Goal: Task Accomplishment & Management: Use online tool/utility

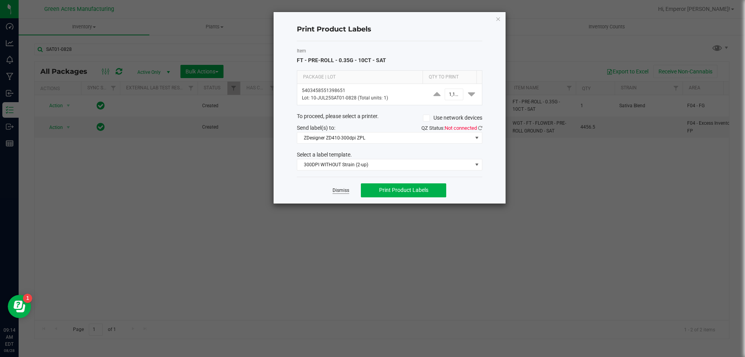
click at [340, 194] on link "Dismiss" at bounding box center [341, 190] width 17 height 7
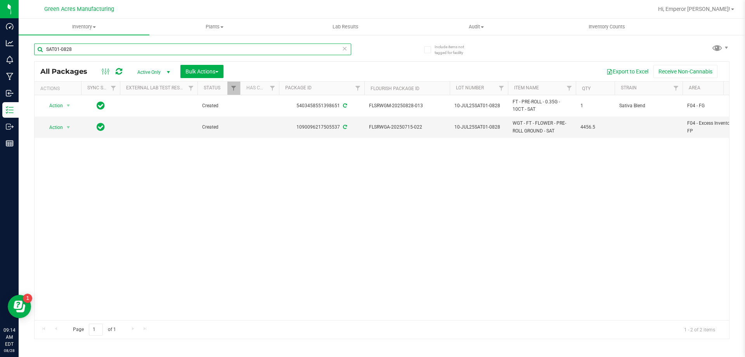
click at [123, 44] on input "SAT01-0828" at bounding box center [192, 49] width 317 height 12
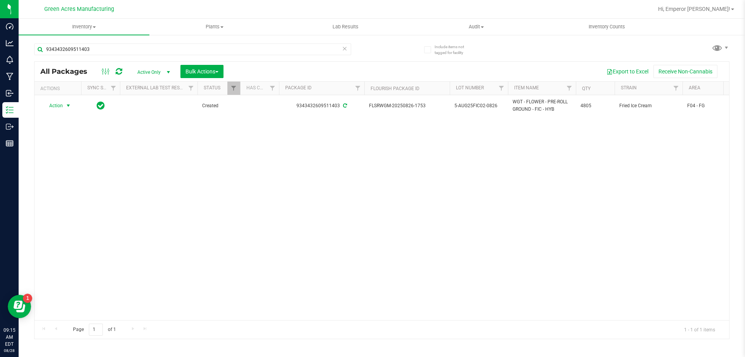
click at [57, 103] on span "Action" at bounding box center [52, 105] width 21 height 11
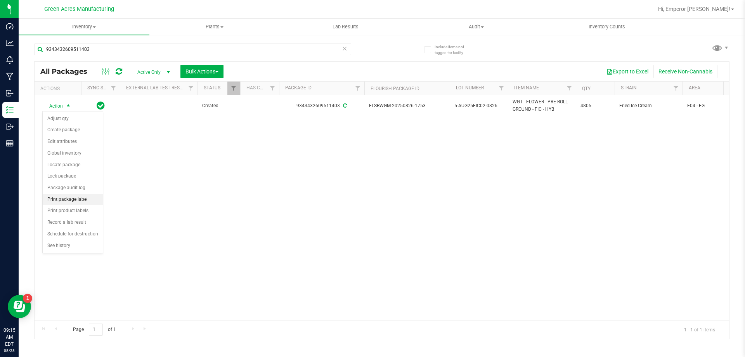
click at [76, 201] on li "Print package label" at bounding box center [73, 200] width 60 height 12
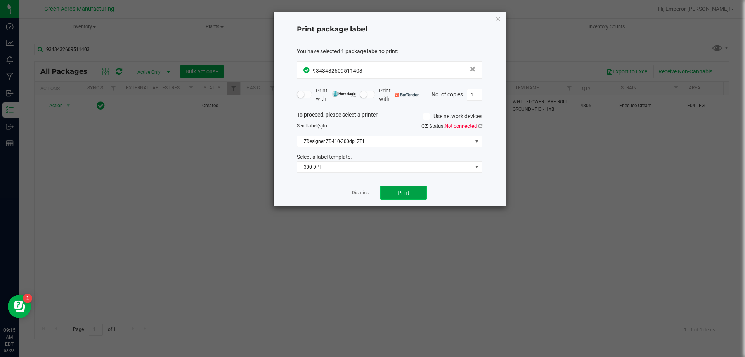
click at [408, 192] on span "Print" at bounding box center [404, 192] width 12 height 6
click at [357, 194] on link "Dismiss" at bounding box center [360, 192] width 17 height 7
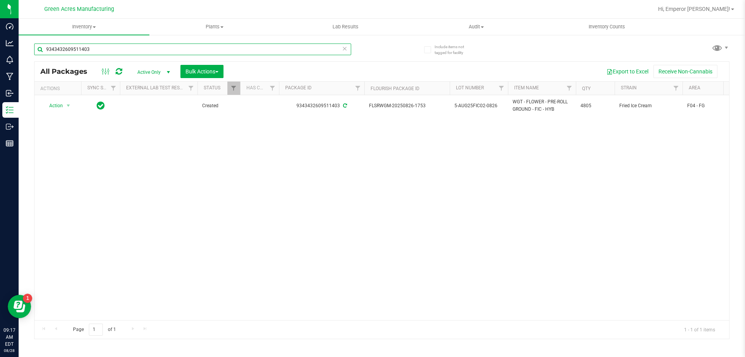
click at [108, 49] on input "9343432609511403" at bounding box center [192, 49] width 317 height 12
type input "8001007776677767"
click at [55, 102] on span "Action" at bounding box center [52, 105] width 21 height 11
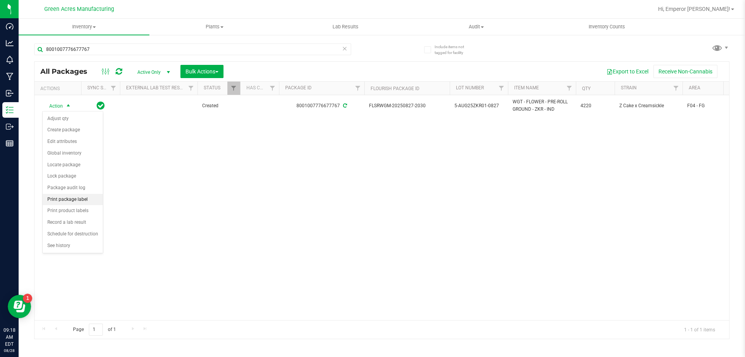
click at [78, 196] on li "Print package label" at bounding box center [73, 200] width 60 height 12
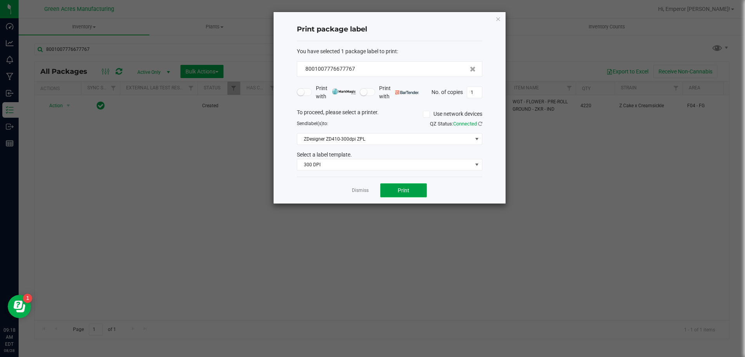
click at [426, 193] on button "Print" at bounding box center [403, 190] width 47 height 14
